Goal: Transaction & Acquisition: Purchase product/service

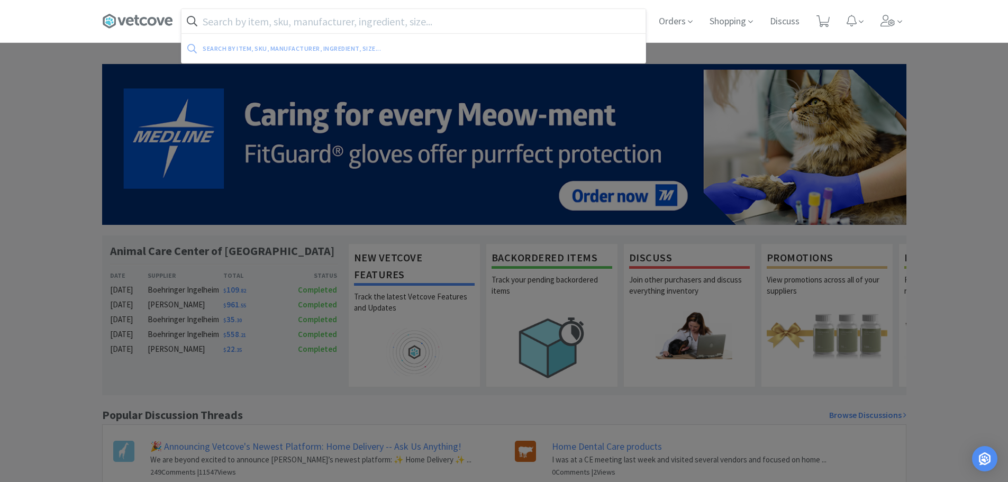
click at [309, 13] on input "text" at bounding box center [413, 21] width 464 height 24
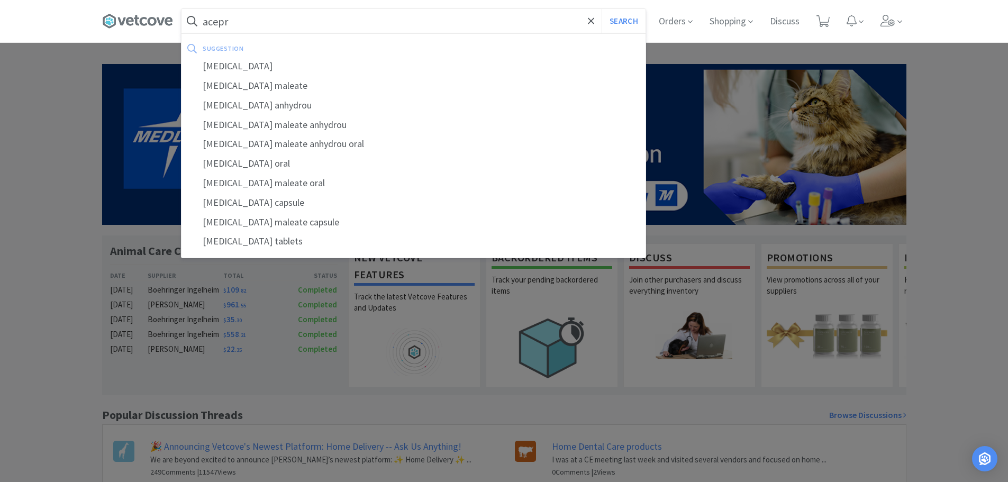
click at [245, 50] on div "suggestion" at bounding box center [322, 48] width 239 height 16
click at [239, 63] on div "[MEDICAL_DATA]" at bounding box center [413, 67] width 464 height 20
type input "[MEDICAL_DATA]"
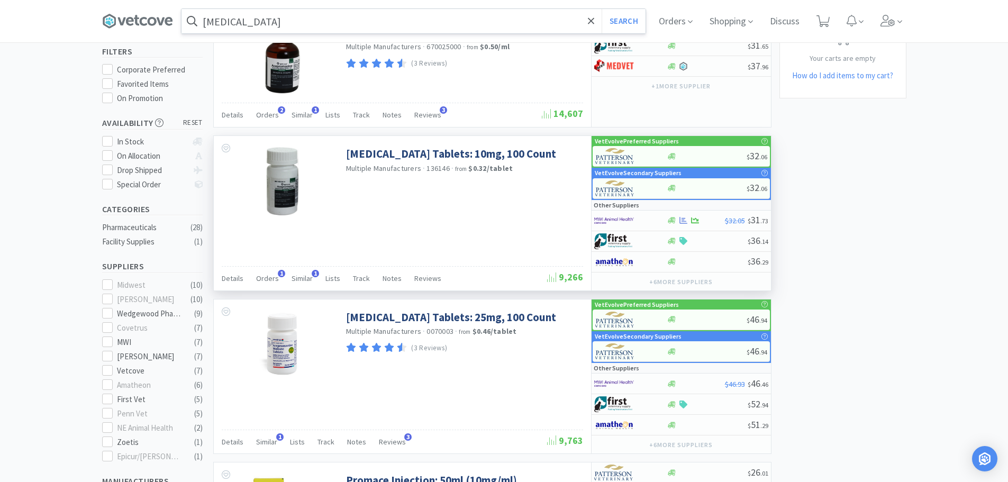
scroll to position [106, 0]
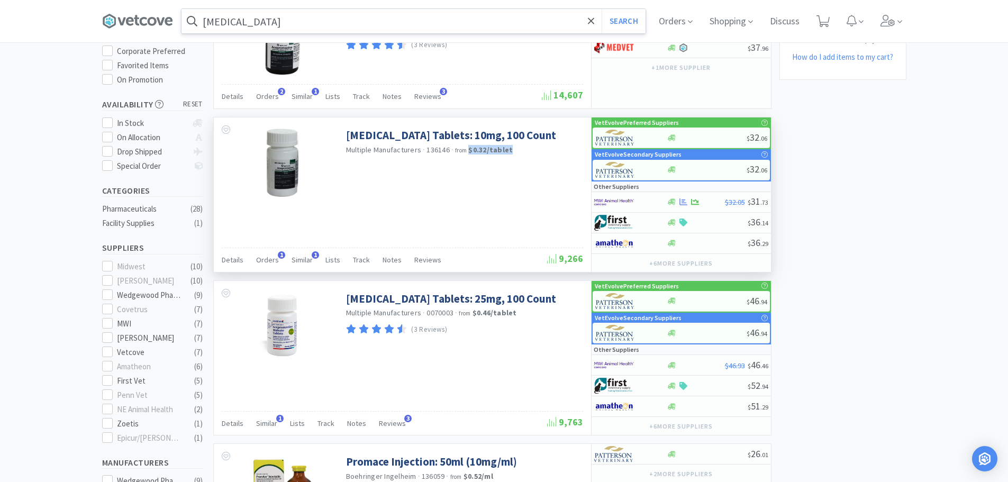
drag, startPoint x: 468, startPoint y: 150, endPoint x: 519, endPoint y: 150, distance: 50.3
click at [519, 150] on div "Multiple Manufacturers · 136146 · from $0.32 / tablet" at bounding box center [463, 151] width 234 height 12
click at [516, 149] on div "Multiple Manufacturers · 136146 · from $0.32 / tablet" at bounding box center [463, 151] width 234 height 12
drag, startPoint x: 468, startPoint y: 149, endPoint x: 514, endPoint y: 149, distance: 46.0
click at [514, 149] on div "Multiple Manufacturers · 136146 · from $0.32 / tablet" at bounding box center [463, 151] width 234 height 12
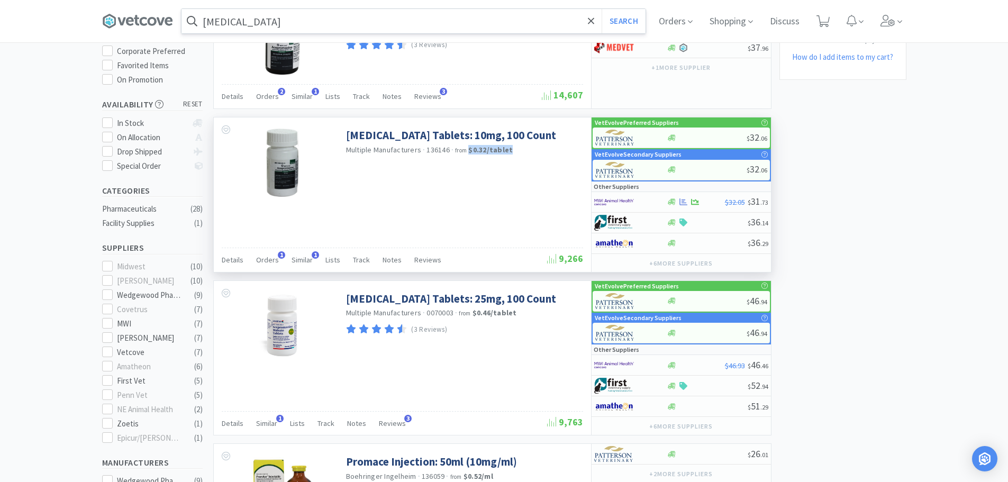
click at [515, 149] on div "Multiple Manufacturers · 136146 · from $0.32 / tablet" at bounding box center [463, 151] width 234 height 12
click at [698, 141] on div at bounding box center [707, 138] width 80 height 8
select select "1"
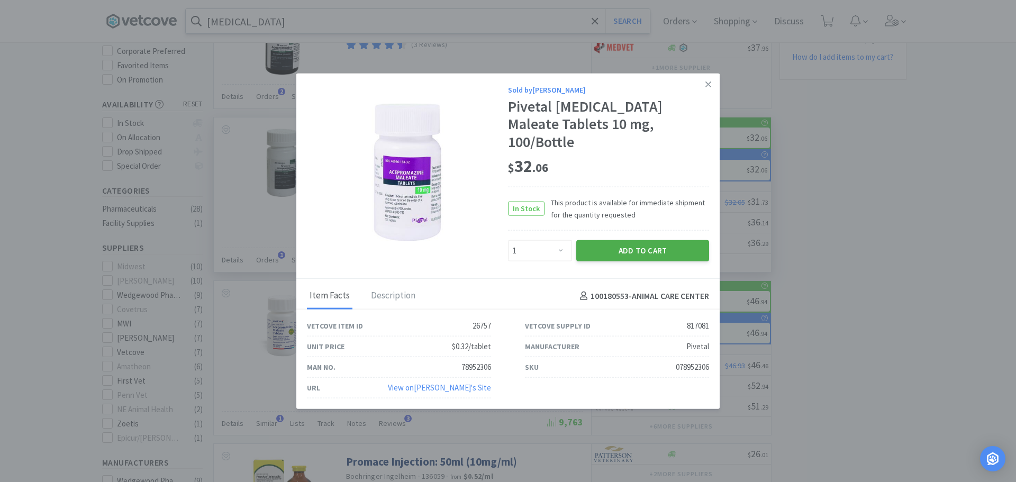
click at [617, 241] on button "Add to Cart" at bounding box center [642, 250] width 133 height 21
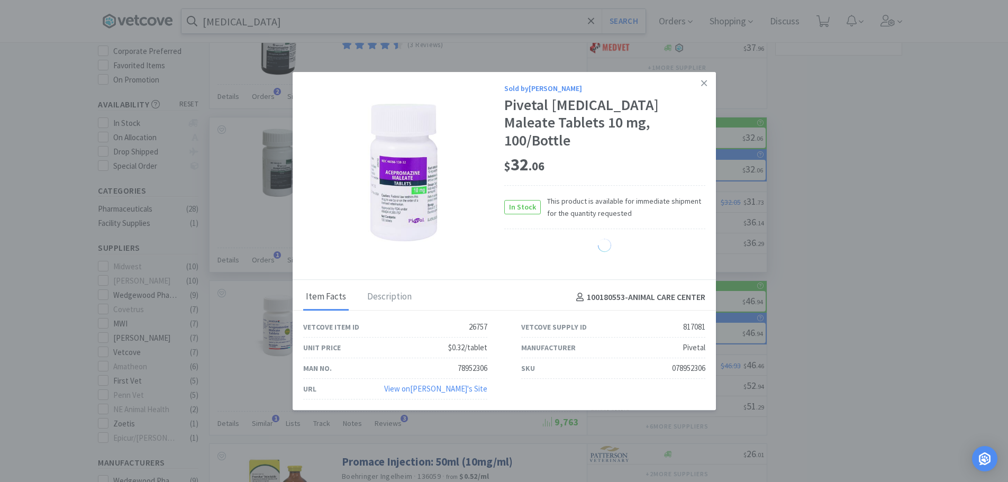
select select "1"
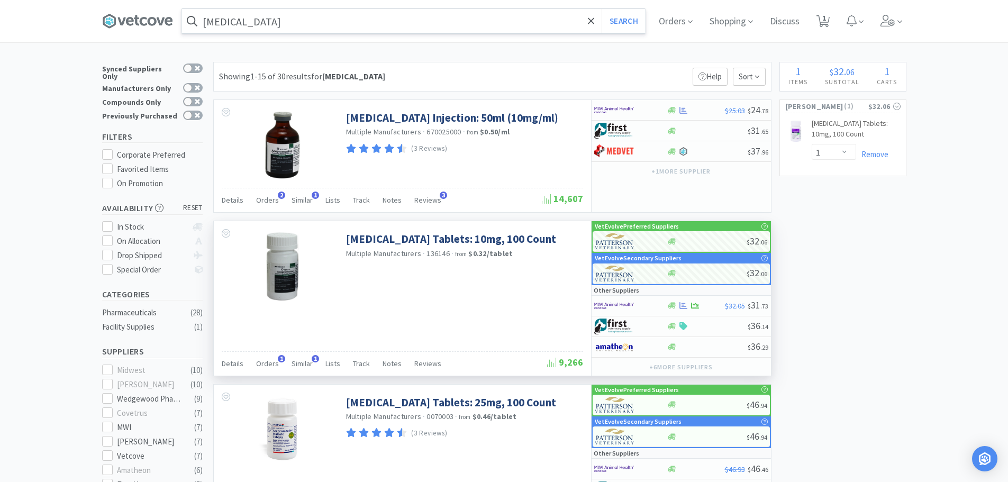
scroll to position [0, 0]
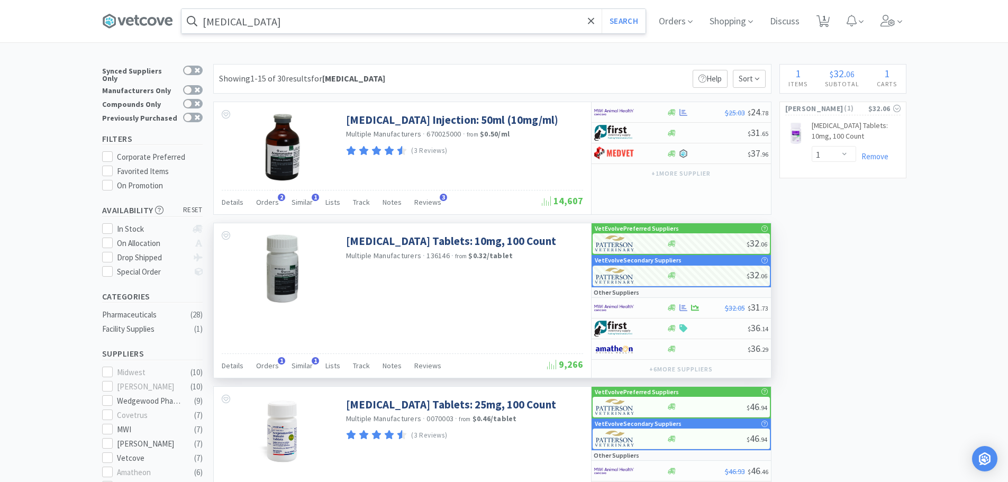
click at [283, 27] on input "[MEDICAL_DATA]" at bounding box center [413, 21] width 464 height 24
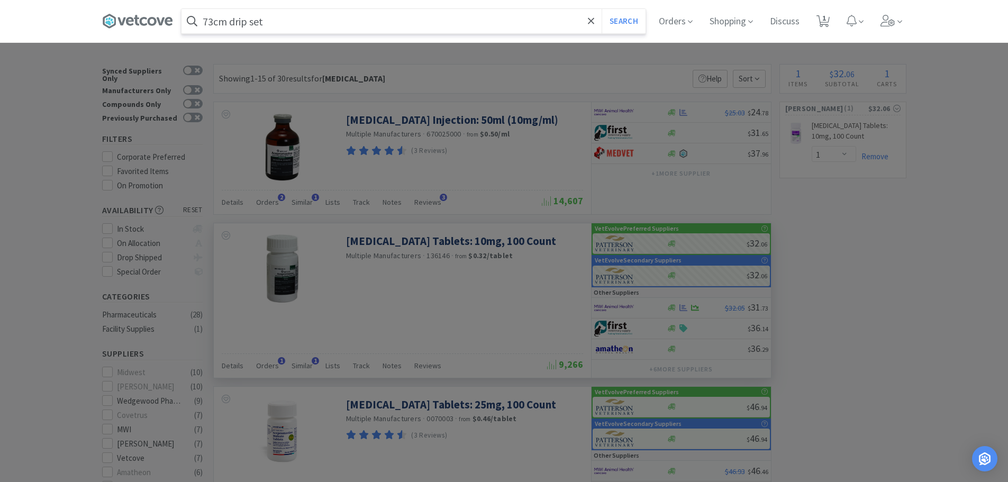
click at [602, 9] on button "Search" at bounding box center [624, 21] width 44 height 24
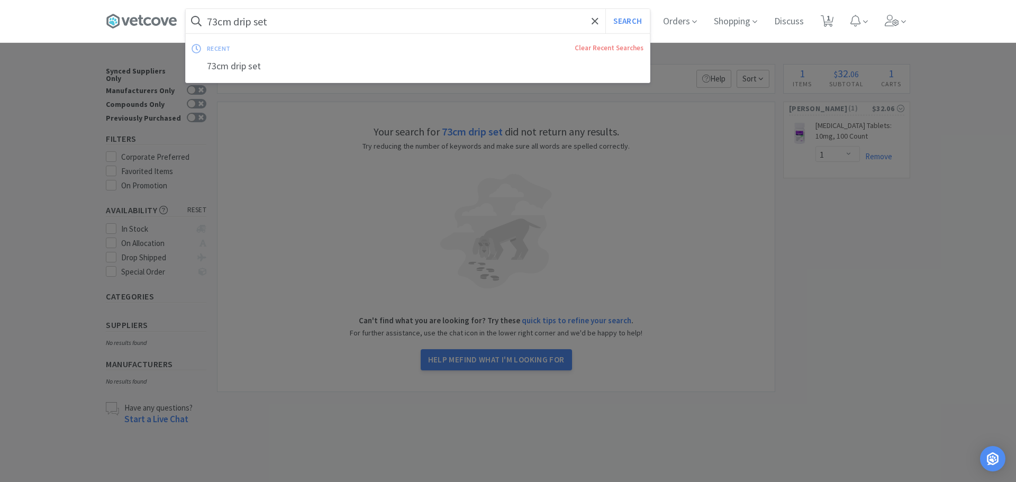
click at [233, 22] on input "73cm drip set" at bounding box center [418, 21] width 464 height 24
click at [232, 22] on input "73cm drip set" at bounding box center [418, 21] width 464 height 24
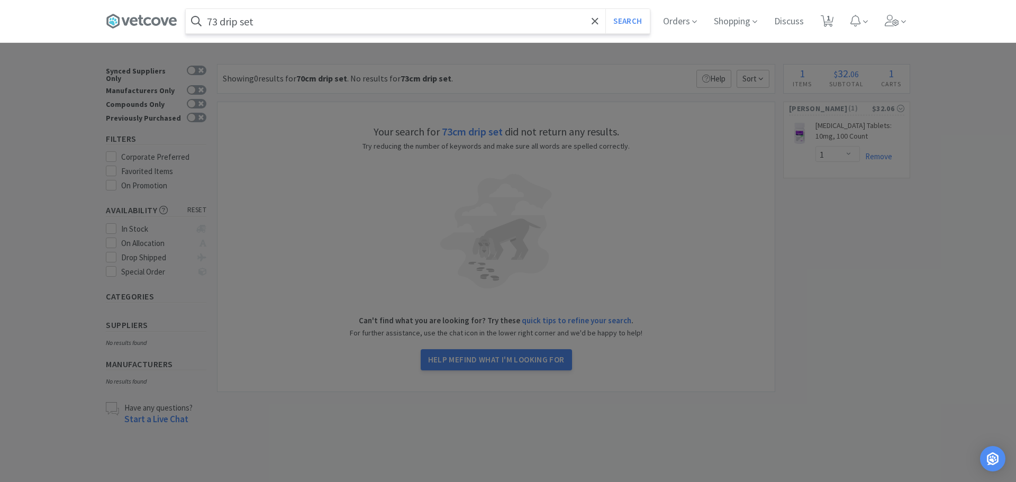
type input "73 drip set"
click at [605, 9] on button "Search" at bounding box center [627, 21] width 44 height 24
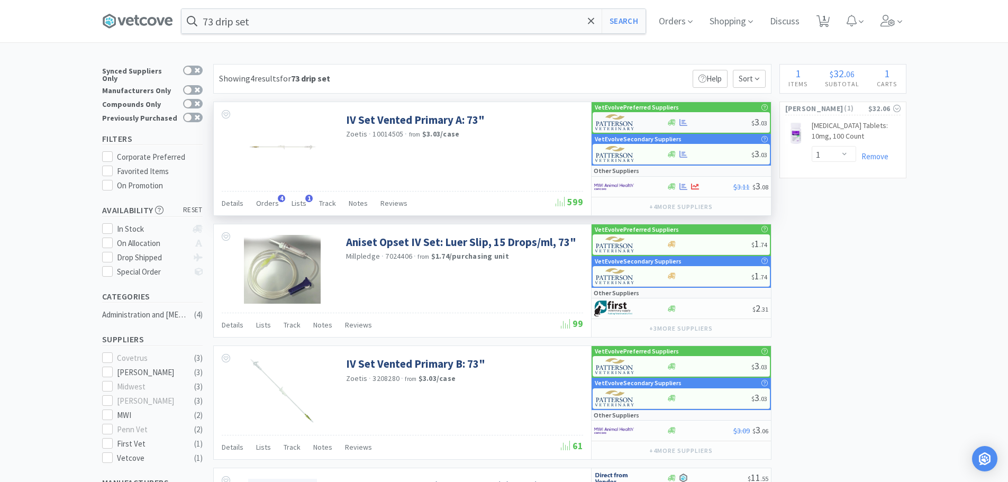
click at [694, 124] on div at bounding box center [709, 123] width 85 height 8
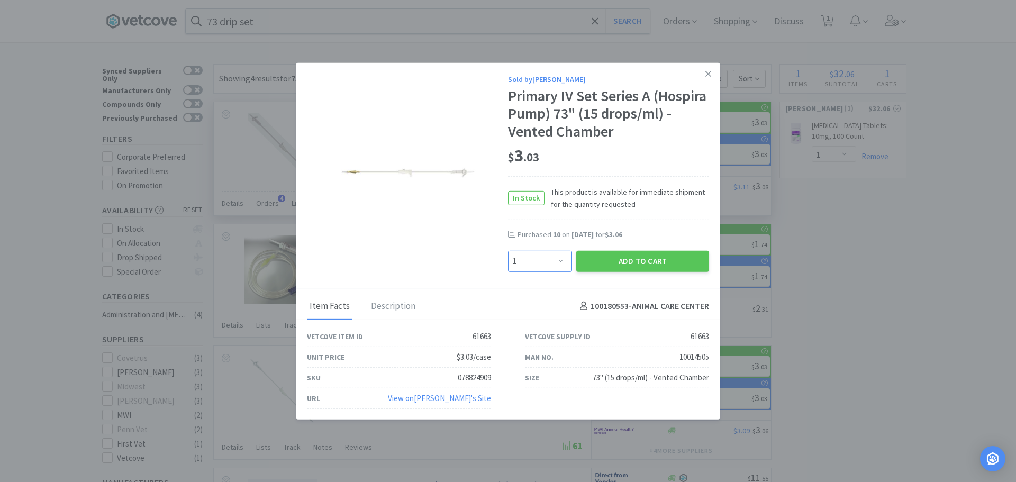
click at [545, 262] on select "Enter Quantity 1 2 3 4 5 6 7 8 9 10 11 12 13 14 15 16 17 18 19 20 Enter Quantity" at bounding box center [540, 260] width 64 height 21
select select "10"
click at [508, 250] on select "Enter Quantity 1 2 3 4 5 6 7 8 9 10 11 12 13 14 15 16 17 18 19 20 Enter Quantity" at bounding box center [540, 260] width 64 height 21
click at [641, 263] on button "Add to Cart" at bounding box center [642, 260] width 133 height 21
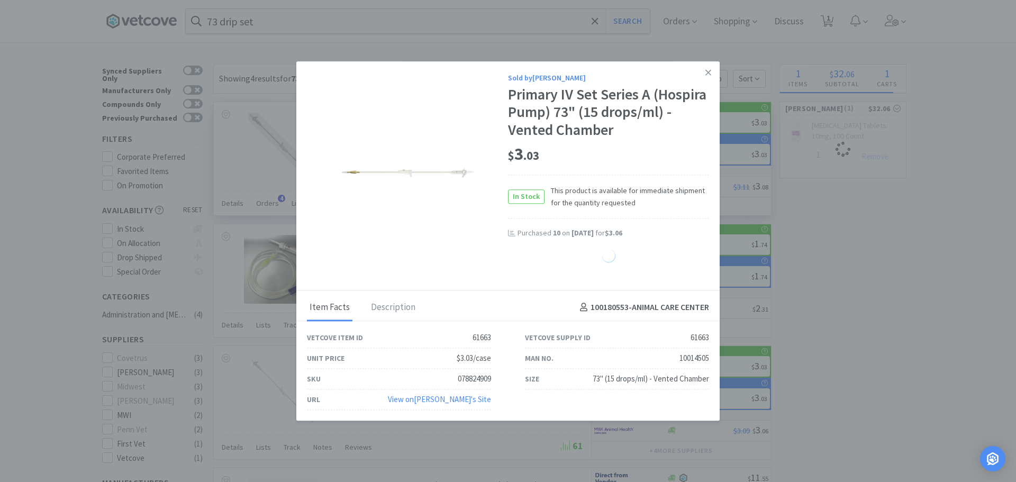
select select "10"
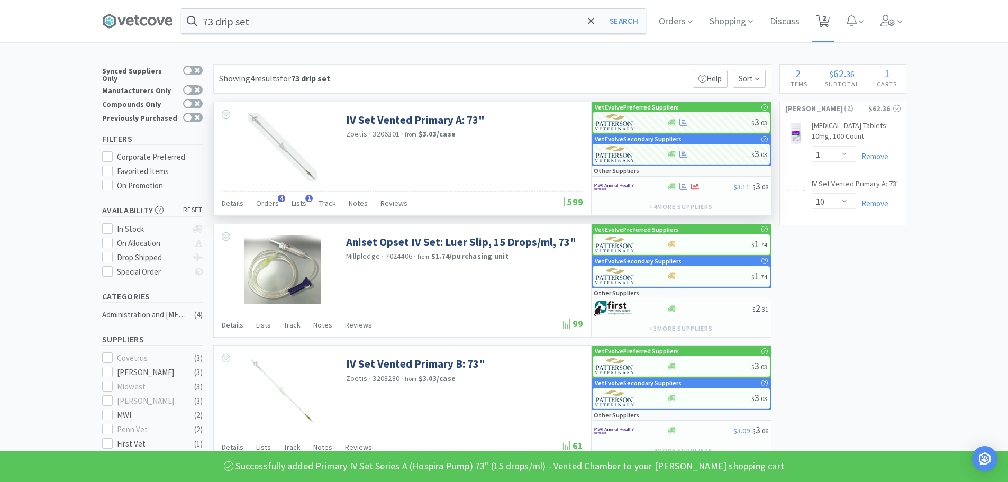
click at [822, 21] on icon at bounding box center [822, 21] width 13 height 12
select select "1"
select select "10"
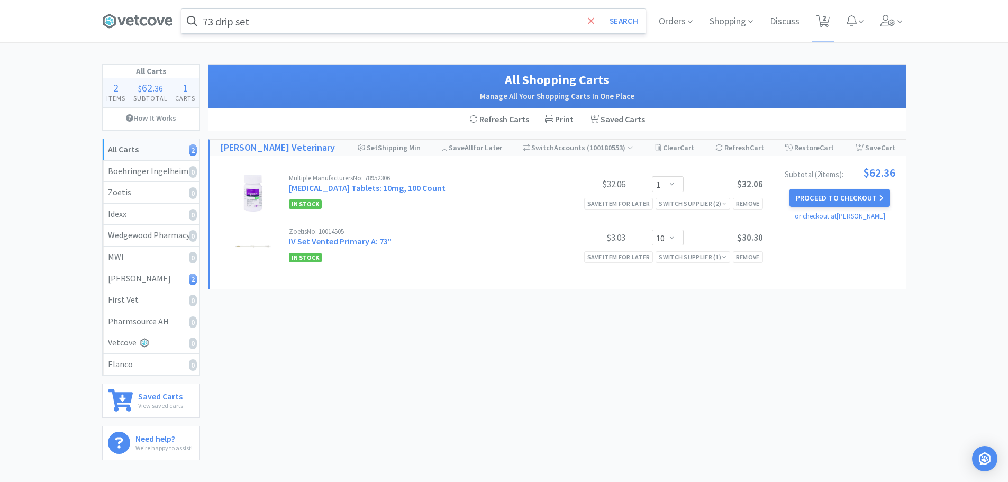
click at [588, 20] on icon at bounding box center [591, 20] width 6 height 6
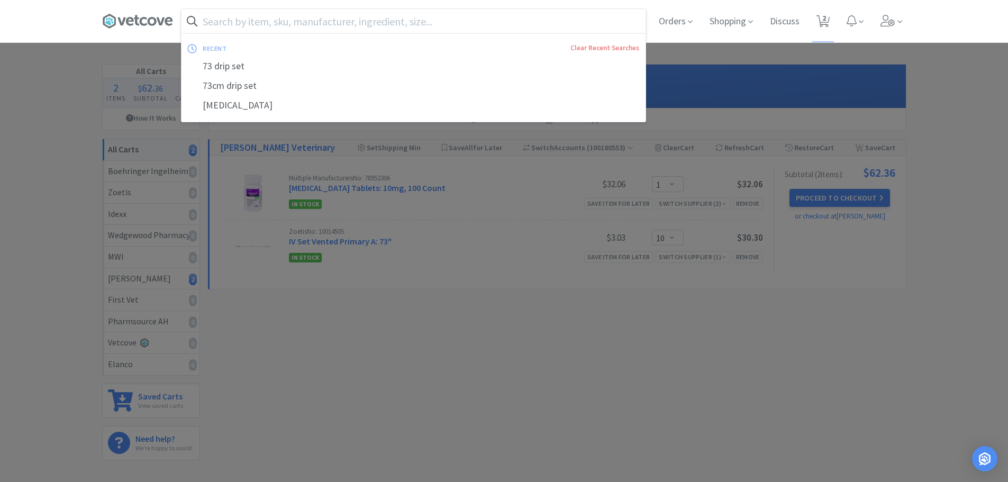
click at [253, 412] on div at bounding box center [504, 241] width 1008 height 482
